Goal: Transaction & Acquisition: Download file/media

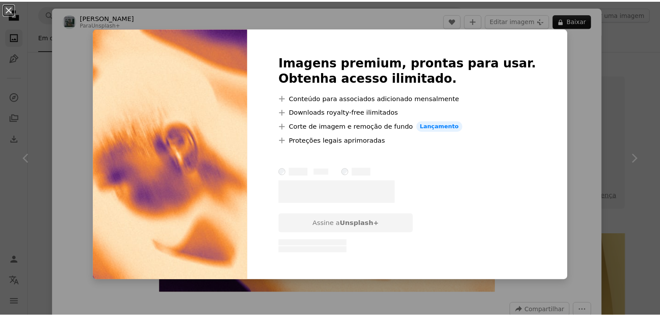
scroll to position [745, 0]
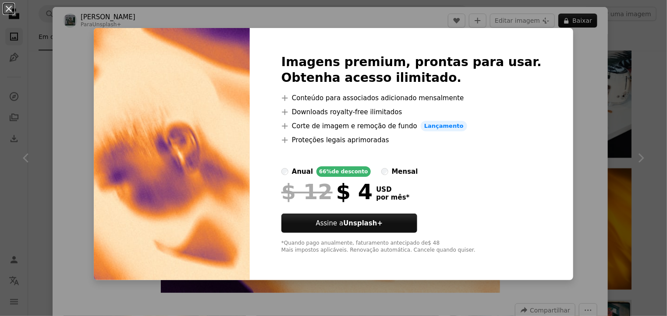
click at [90, 57] on div "An X shape Imagens premium, prontas para usar. Obtenha acesso ilimitado. A plus…" at bounding box center [333, 158] width 667 height 316
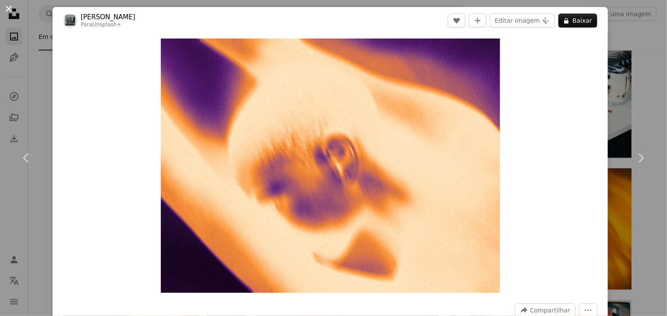
click at [10, 12] on button "An X shape" at bounding box center [9, 9] width 11 height 11
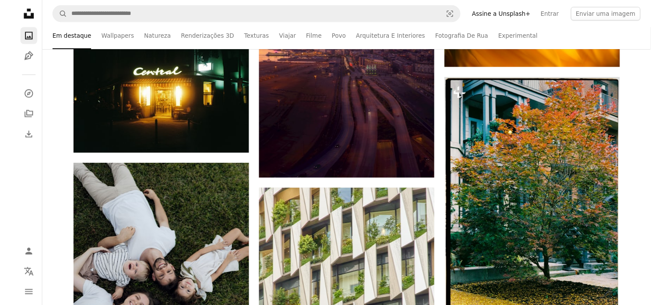
scroll to position [964, 0]
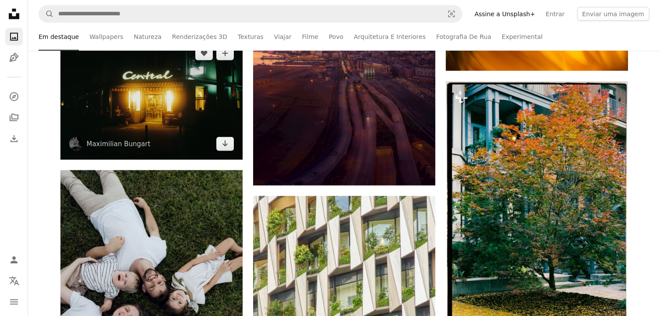
click at [177, 109] on img at bounding box center [151, 99] width 182 height 122
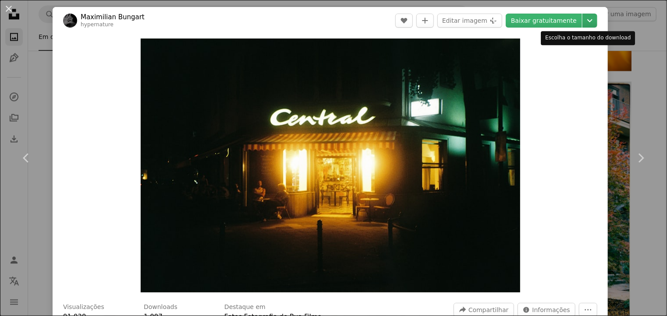
click at [583, 20] on icon "Chevron down" at bounding box center [590, 20] width 14 height 11
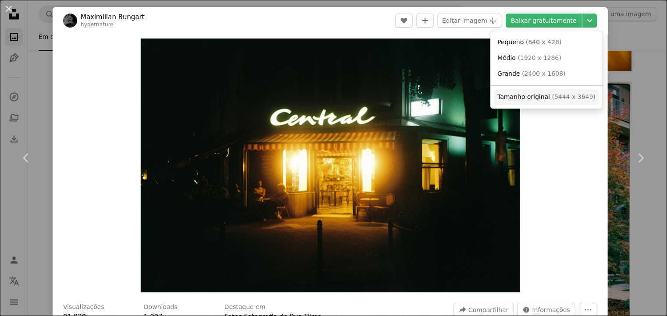
click at [542, 93] on span "Tamanho original" at bounding box center [523, 96] width 53 height 7
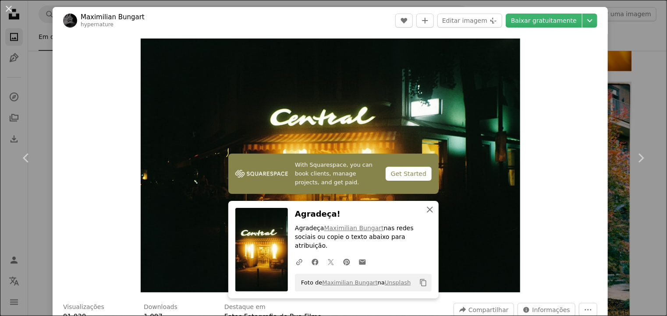
click at [425, 215] on icon "An X shape" at bounding box center [430, 210] width 11 height 11
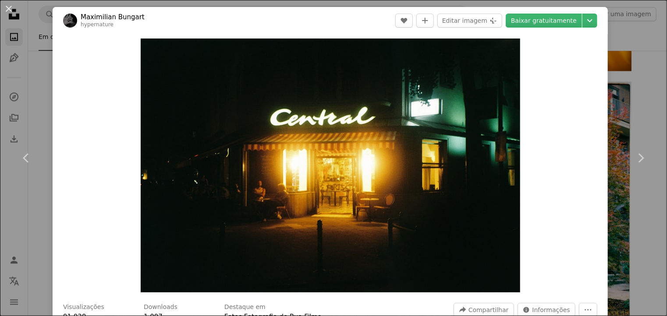
click at [628, 31] on div "An X shape Chevron left Chevron right Maximilian Bungart hypernature A heart A …" at bounding box center [333, 158] width 667 height 316
